Goal: Task Accomplishment & Management: Manage account settings

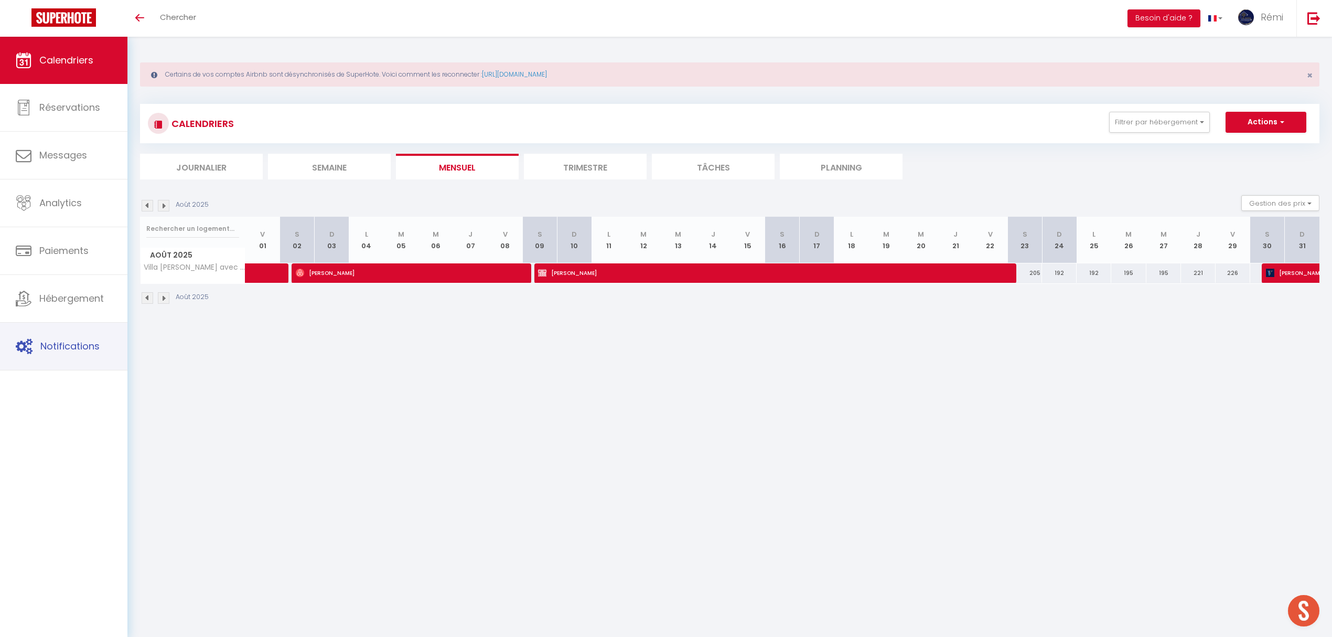
click at [68, 340] on span "Notifications" at bounding box center [69, 345] width 59 height 13
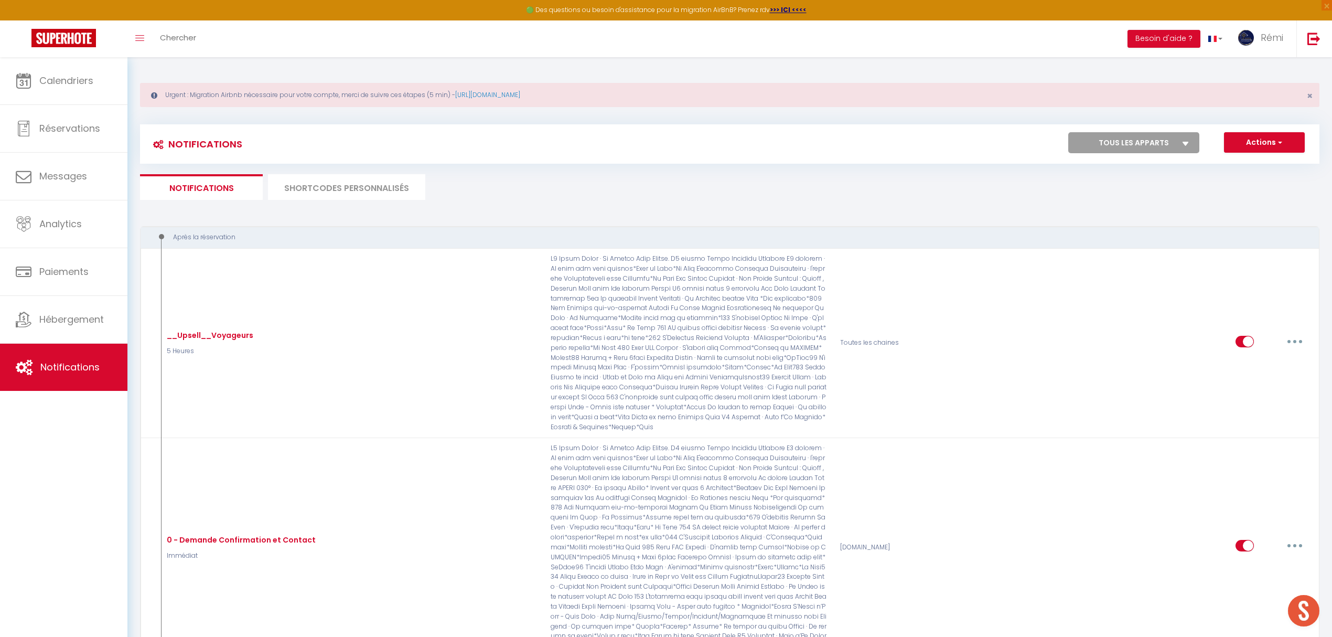
click at [362, 189] on li "SHORTCODES PERSONNALISÉS" at bounding box center [346, 187] width 157 height 26
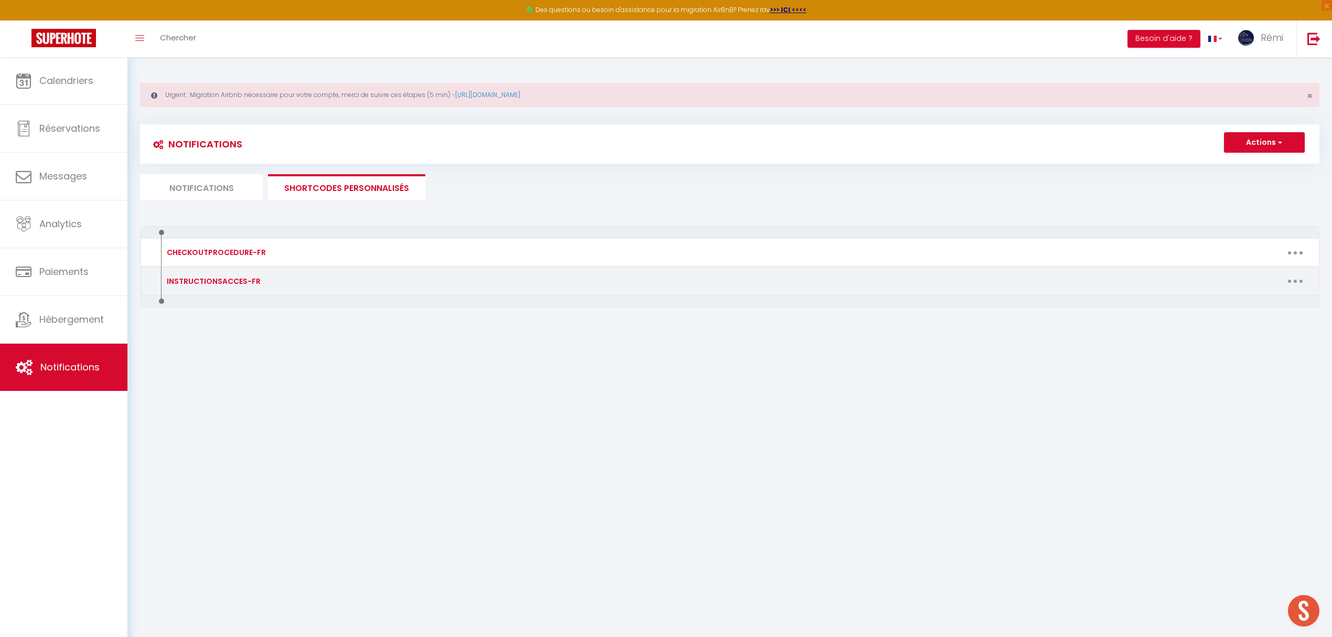
click at [1302, 281] on button "button" at bounding box center [1294, 281] width 29 height 17
click at [1279, 308] on link "Editer" at bounding box center [1268, 305] width 78 height 18
type input "INSTRUCTIONSACCES-FR"
type textarea "Voici les instructions pour accéder au logement en toute autonomie :"
type textarea "Adresse : [STREET_ADDRESS]. Vous avez une boîte à clé positionné à droite de la…"
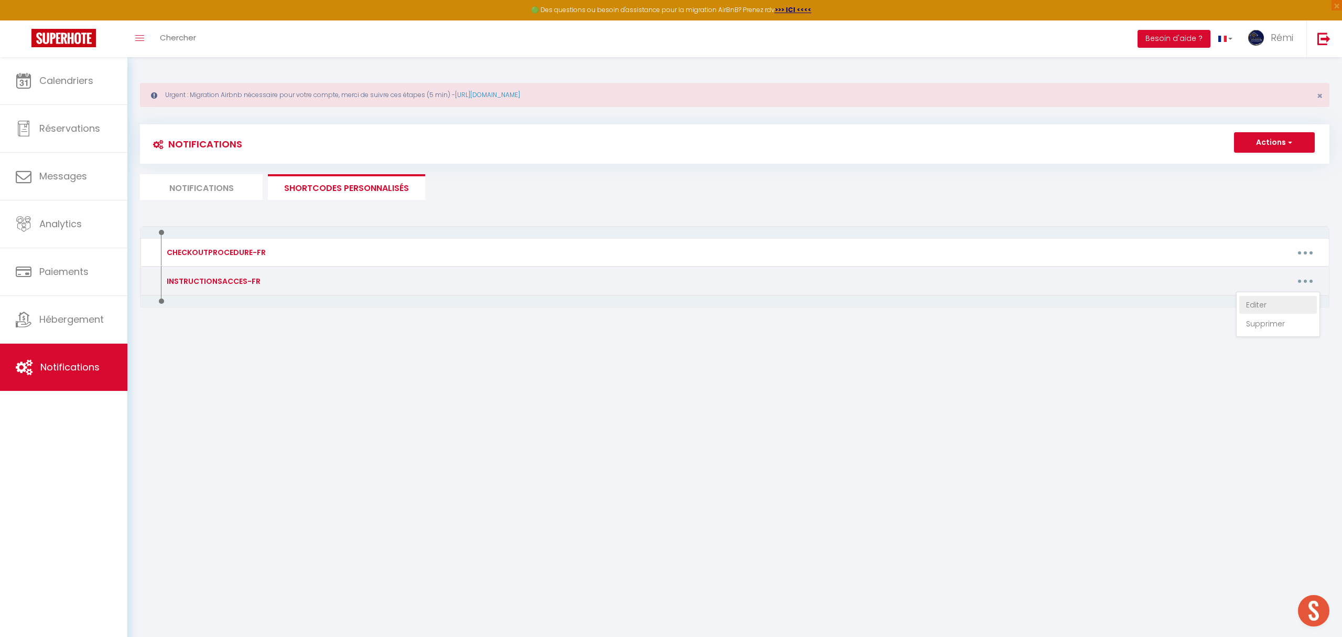
type textarea "L'appartement est situé au rez-de-chaussée à votre gauche Vous devez IMPERATIVE…"
type textarea "L'appartement est situé au 1 er étage. Vous devez IMPERATIVEMENT cliquer sur le…"
type textarea "Le logement se situe au [STREET_ADDRESS][PERSON_NAME] Pour accéder au logement …"
type textarea "Adresse : [STREET_ADDRESS][PERSON_NAME] Pour accéder au logement en toute auton…"
type textarea "Il faut cliquer IMPERATIVEMENT sur le lien ci-dessous : [URL][DOMAIN_NAME] Code…"
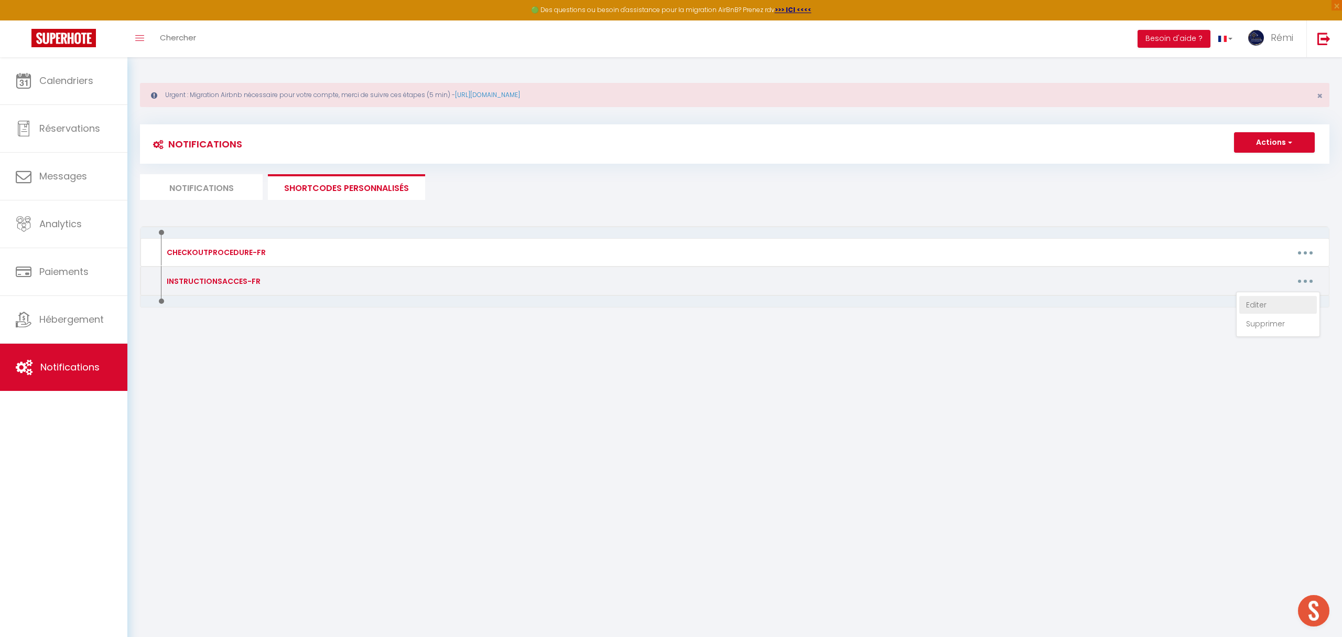
type textarea "Adresse : [STREET_ADDRESS] Veuillez cliquer IMPERATIVEMENT sur le lien ci-desso…"
type textarea "Veuillez cliquer IMPERATIVEMENT sur le lien ci-dessous pour accéder au logement…"
type textarea "La boîte à clé se situe dans la boite au lettre numéro 18. Veuillez ABSOLUMENT …"
type textarea "Veuillez cliquer IMPERATIVEMENT sur le lien ci-dessous pour accéder au logement…"
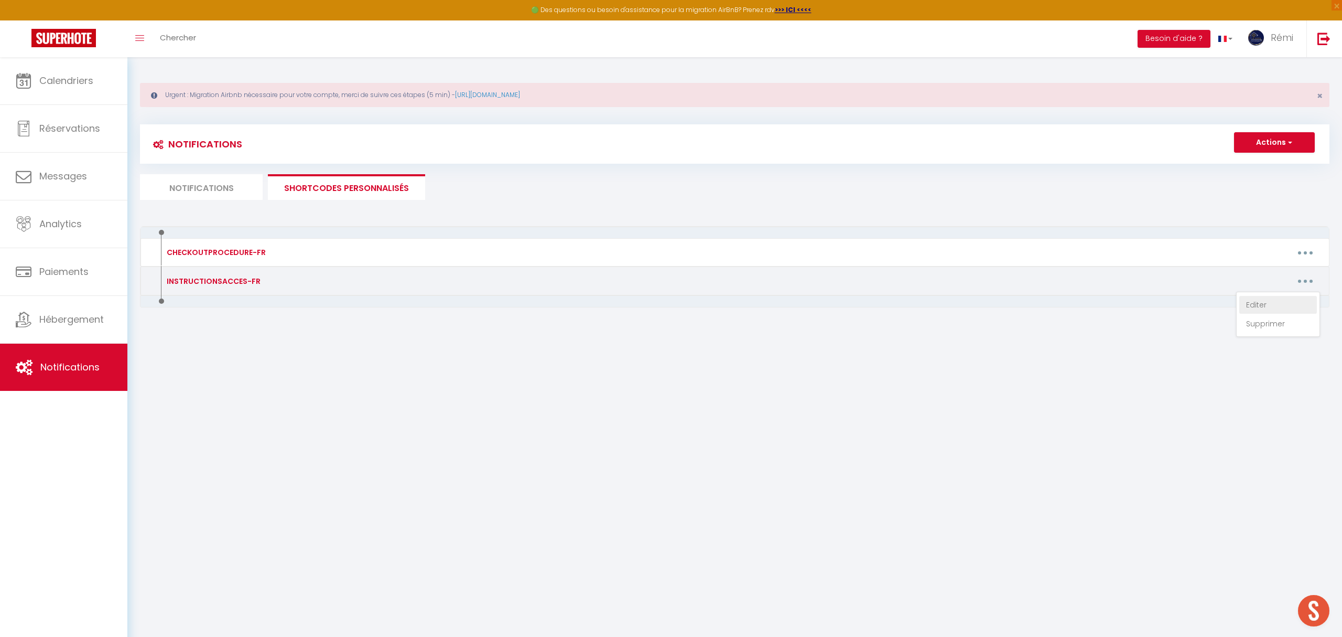
type textarea "Adresse du logement : [RENTAL:ADDRESS] au 2ème étage Le code wifi : Livebox-EE1…"
type textarea "Vous trouverez une boite à clé situé sur le mur de l'immeuble, au [STREET_ADDRE…"
type textarea "Adresse : [STREET_ADDRESS]. Vous avez une boîte à clé positionné à droite de la…"
type textarea "Le code d'accès de la boîte à clé est le 1903 Voici le lien pour accéder au log…"
type textarea "Le logement est situé au rez-de-chaussée au numéro [STREET_ADDRESS]. Voici le l…"
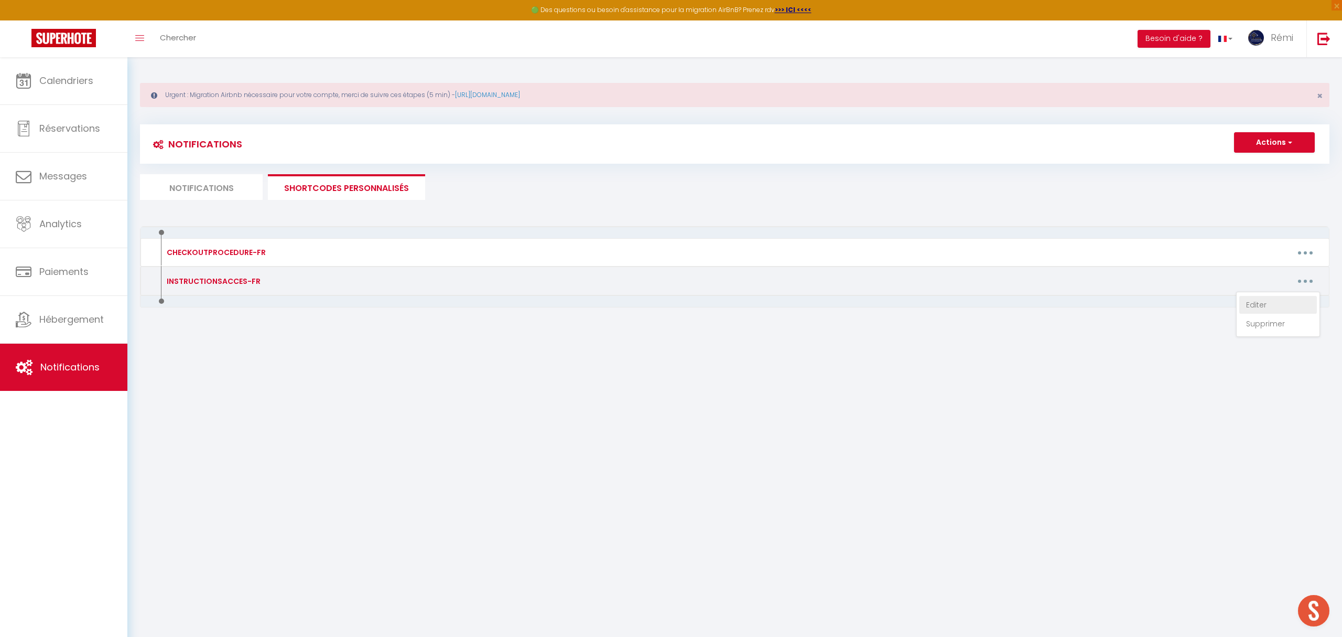
type textarea "Vous trouverez une boite à clé située sur la porte d'entrée de l'immeuble au [S…"
type textarea "La boîte à clé se situé devant sur la porte en bois au [STREET_ADDRESS] Voici l…"
type textarea "La maison se situe au [RENTAL:ADDRESS] Vous avez une boîte à clé situé devant l…"
type textarea "Adresse : [STREET_ADDRESS] au 2ème étage Vous avez une boîte à clé devant la po…"
type textarea "L'appartement est situé au rez-de-chaussée à votre gauche Vous devez IMPERATIVE…"
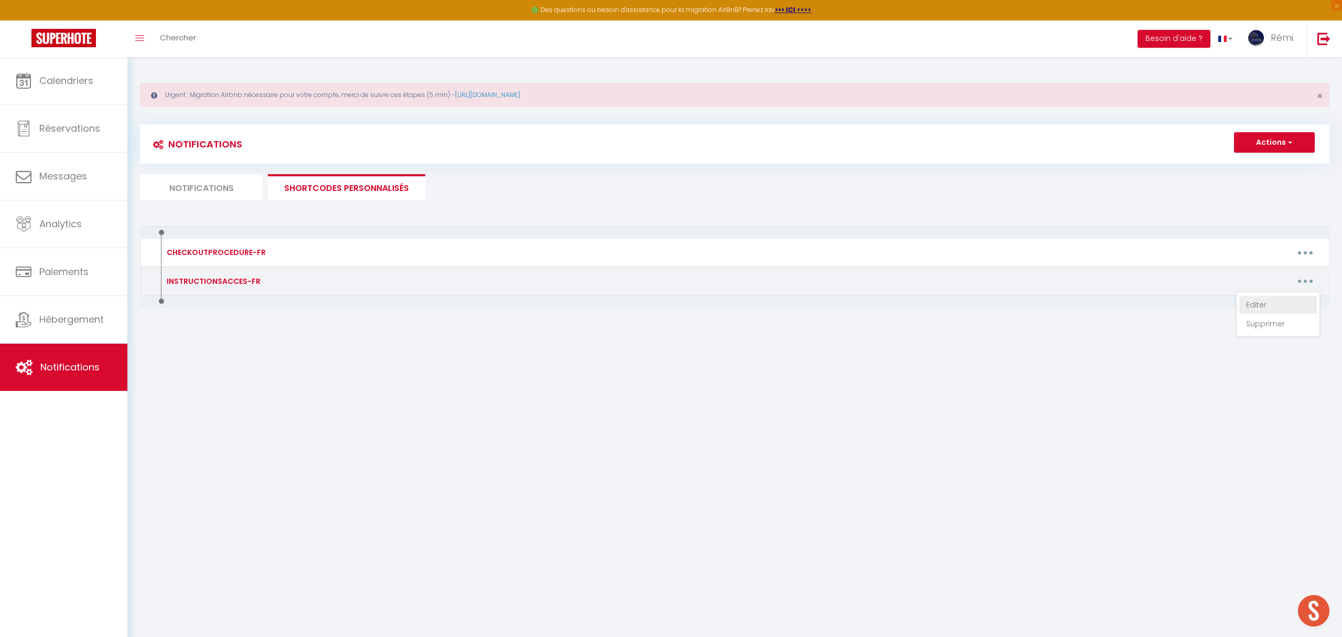
type textarea "L'appartement est situé au 1 er étage. Vous devez IMPERATIVEMENT cliquer sur le…"
type textarea "Le logement se situe au [STREET_ADDRESS][PERSON_NAME] Pour accéder au logement …"
type textarea "Adresse : [STREET_ADDRESS][PERSON_NAME] Pour accéder au logement en toute auton…"
type textarea "Boîte à clé situé devant l'appartement Code : 2909 L'adresse du logement : [REN…"
type textarea "Boite à clé situé devant la porte de l'immeuble Code : 2709 Adresse du logement…"
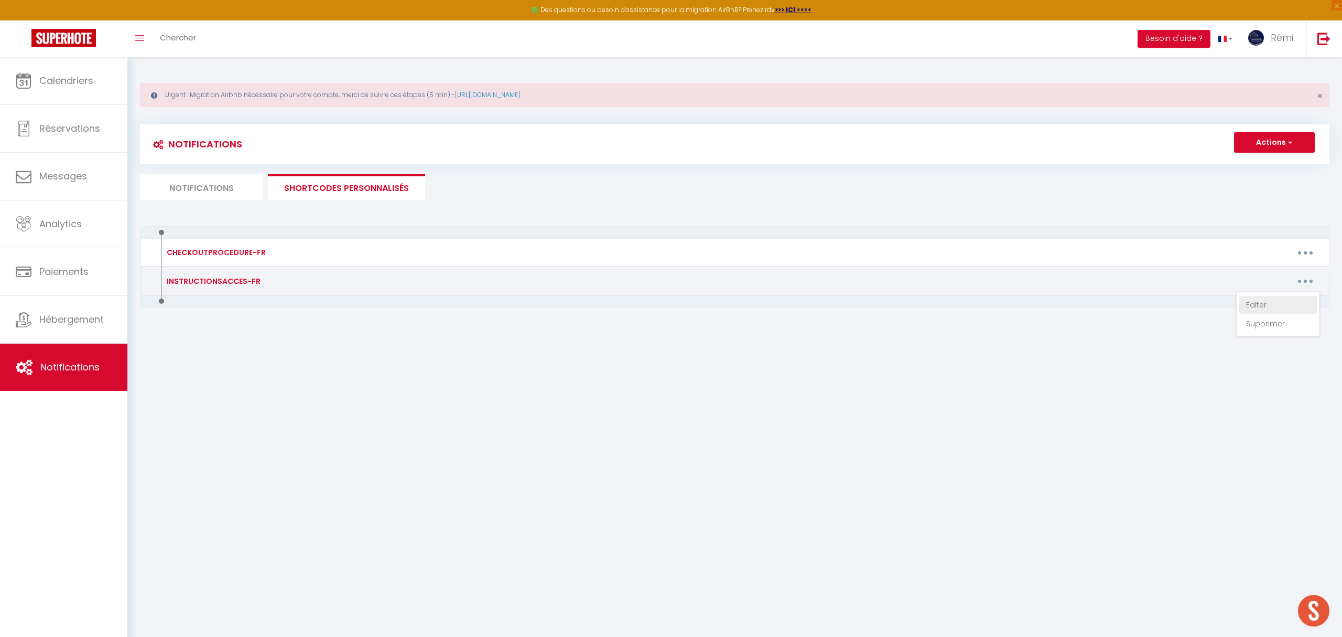
type textarea "Boite à clé situé à droite de la porte Le CODE EST LE : [RENTALDOOR:CODE] CODE …"
type textarea "Veuillez cliquer IMPERATIVEMENT sur le lien ci-dessous pour accéder au logement…"
type textarea "Adresse du logement : [RENTAL:ADDRESS] Vous devez IMPERATIVEMENT cliquer sur ce…"
type textarea "Adresse : [STREET_ADDRESS] Voici le lien à ouvrir IMPERATIVEMENT pour accéder a…"
type textarea "Adresse : [STREET_ADDRESS][PERSON_NAME] Voici le lien à ouvrir IMPERATIVEMENT p…"
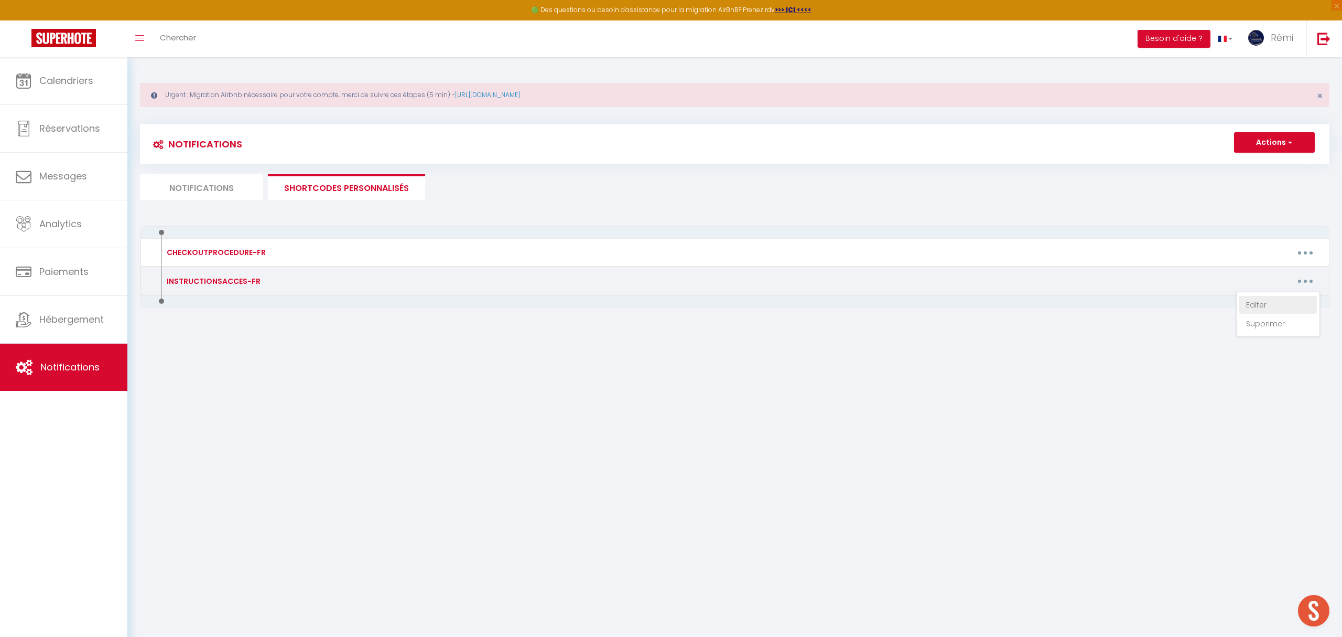
type textarea "L'heure d'arrivée est entre 16h - 18h veuillez nous indiquer votre heure approx…"
type textarea "Voici l'adresse exacte de la villa : [URL][DOMAIN_NAME] Suivant l'heure de votr…"
type textarea "Voici l'adresse exacte : [URL][DOMAIN_NAME] Voici le lien pour votre guide voya…"
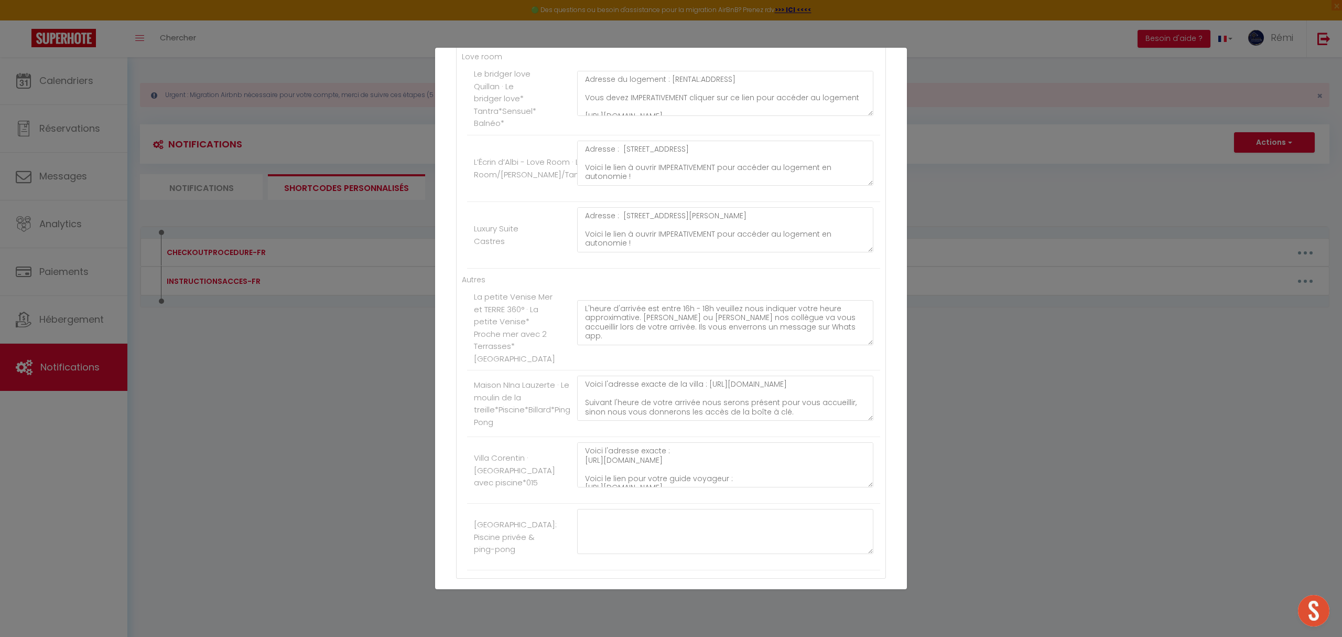
scroll to position [2446, 0]
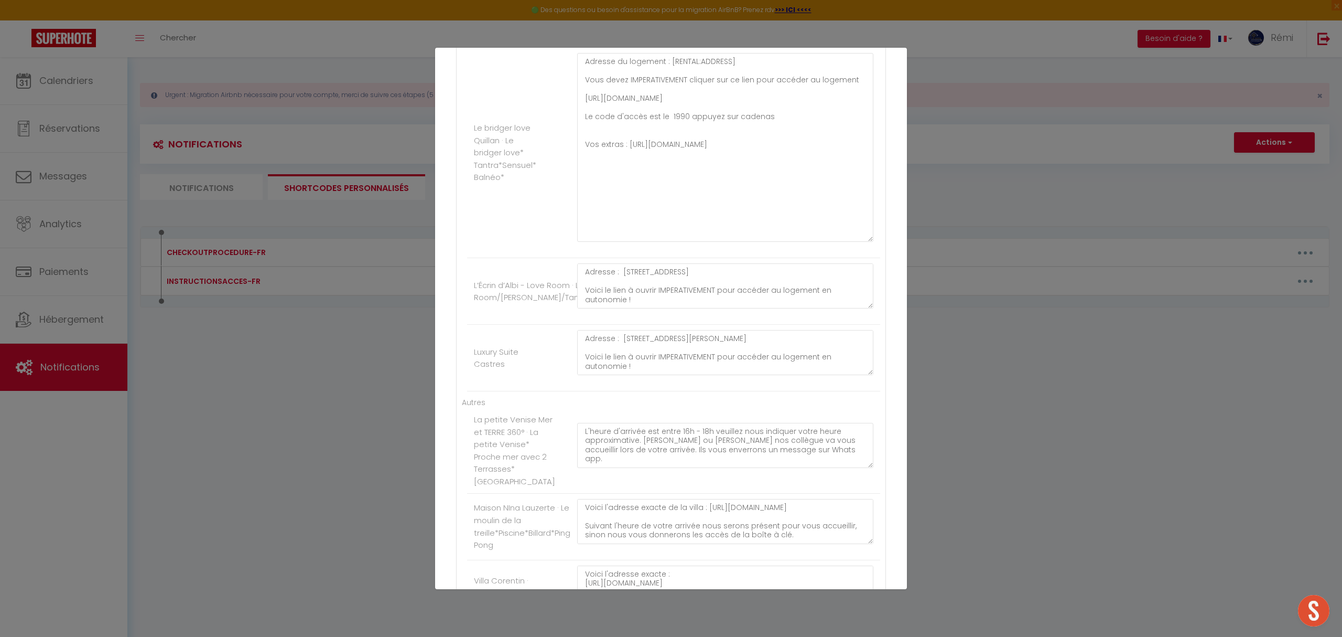
drag, startPoint x: 856, startPoint y: 244, endPoint x: 870, endPoint y: 397, distance: 153.8
drag, startPoint x: 667, startPoint y: 262, endPoint x: 789, endPoint y: 263, distance: 121.6
click at [789, 251] on textarea "Adresse du logement : [RENTAL:ADDRESS] Vous devez IMPERATIVEMENT cliquer sur ce…" at bounding box center [725, 152] width 296 height 198
click at [659, 251] on textarea "Adresse du logement : [RENTAL:ADDRESS] Vous devez IMPERATIVEMENT cliquer sur ce…" at bounding box center [725, 152] width 296 height 198
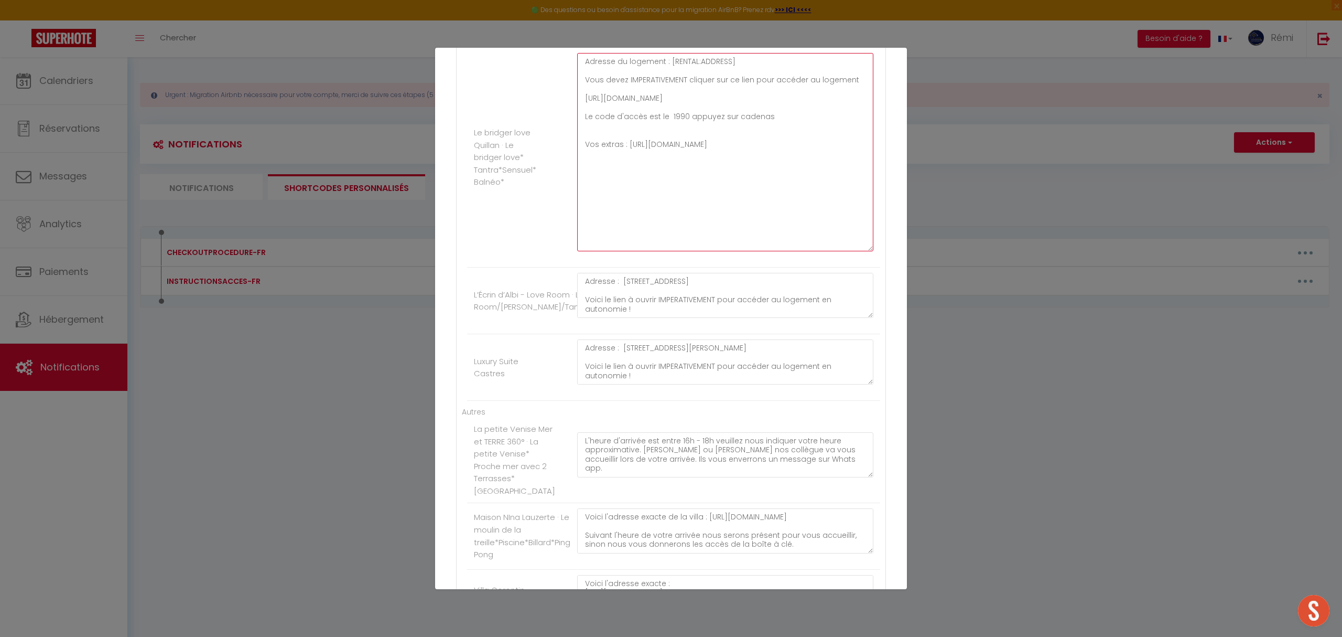
drag, startPoint x: 579, startPoint y: 244, endPoint x: 829, endPoint y: 243, distance: 249.6
click at [829, 243] on textarea "Adresse du logement : [RENTAL:ADDRESS] Vous devez IMPERATIVEMENT cliquer sur ce…" at bounding box center [725, 152] width 296 height 198
